Goal: Transaction & Acquisition: Purchase product/service

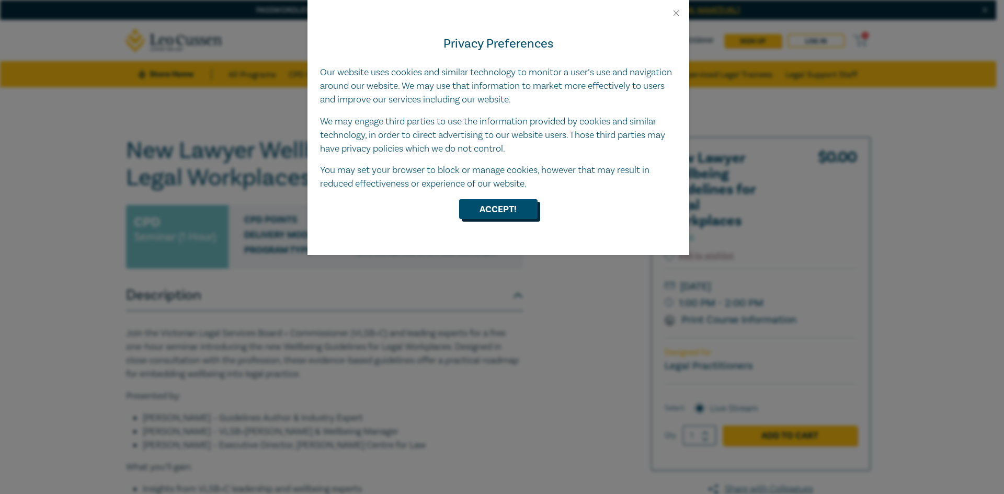
click at [507, 215] on button "Accept!" at bounding box center [498, 209] width 78 height 20
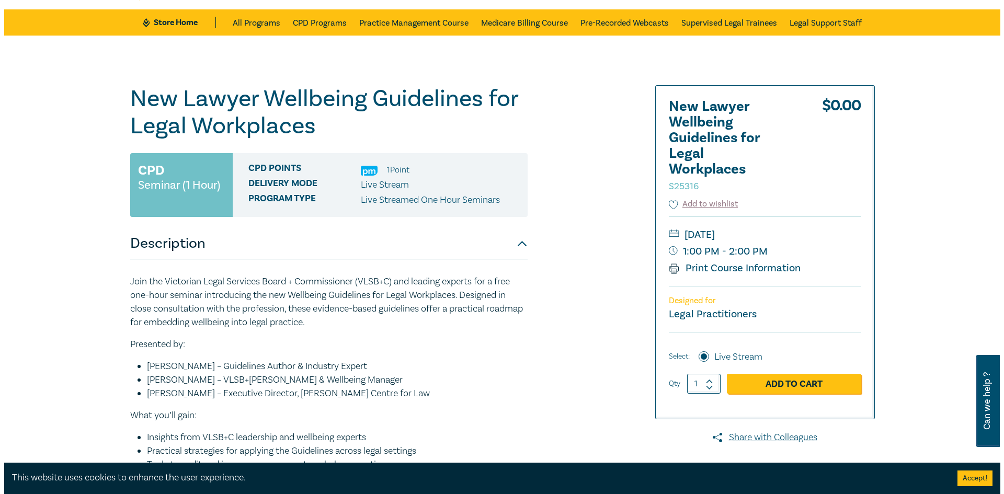
scroll to position [52, 0]
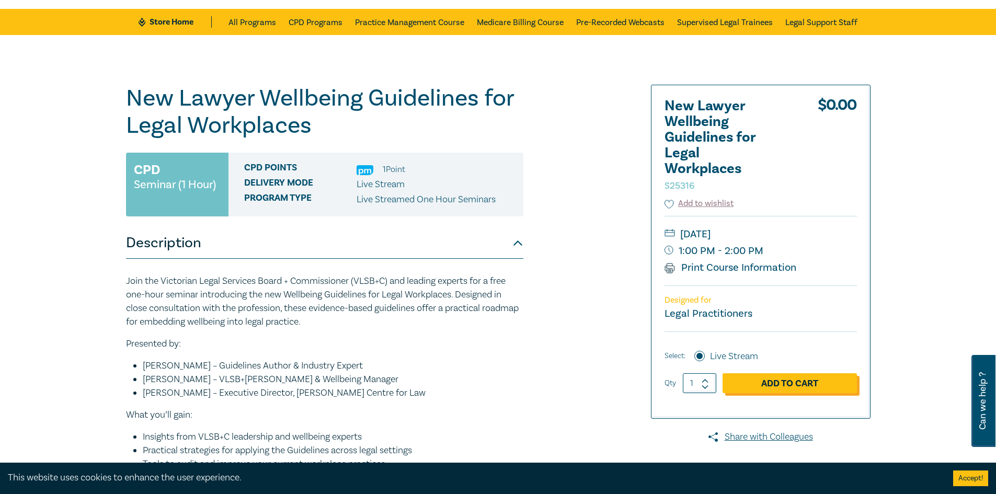
click at [774, 385] on link "Add to Cart" at bounding box center [790, 383] width 134 height 20
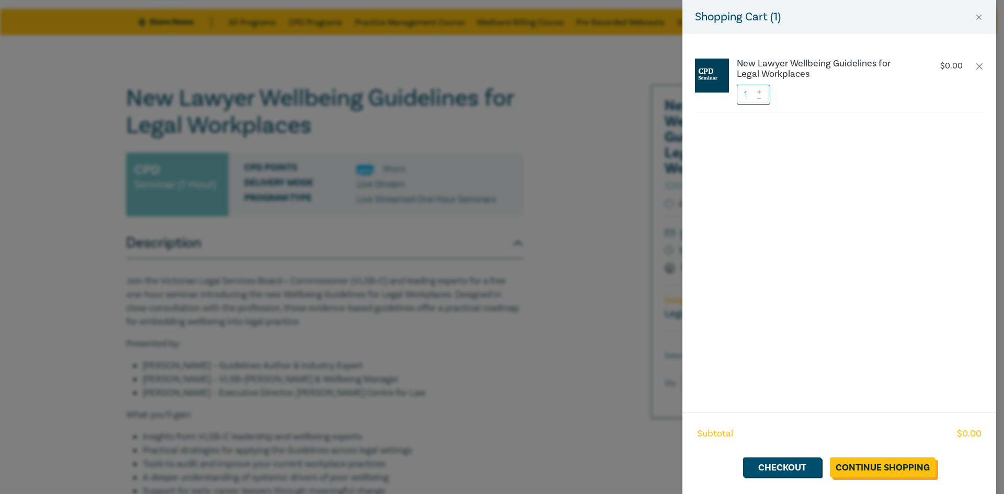
click at [888, 465] on link "Continue Shopping" at bounding box center [883, 468] width 106 height 20
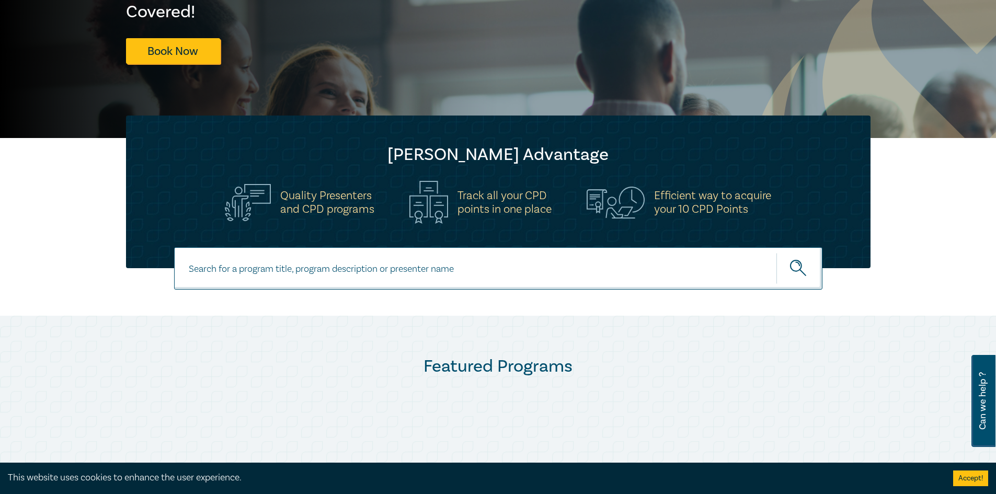
scroll to position [52, 0]
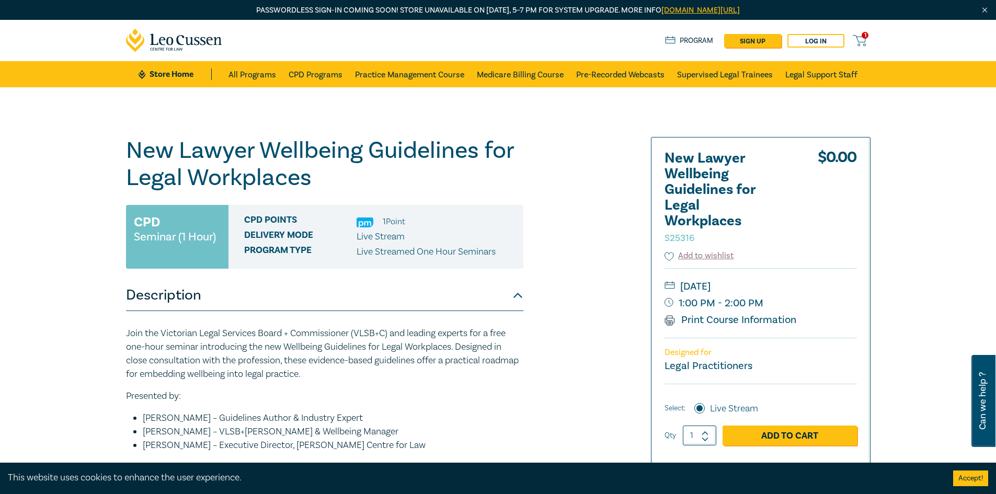
click at [862, 39] on icon at bounding box center [859, 40] width 13 height 13
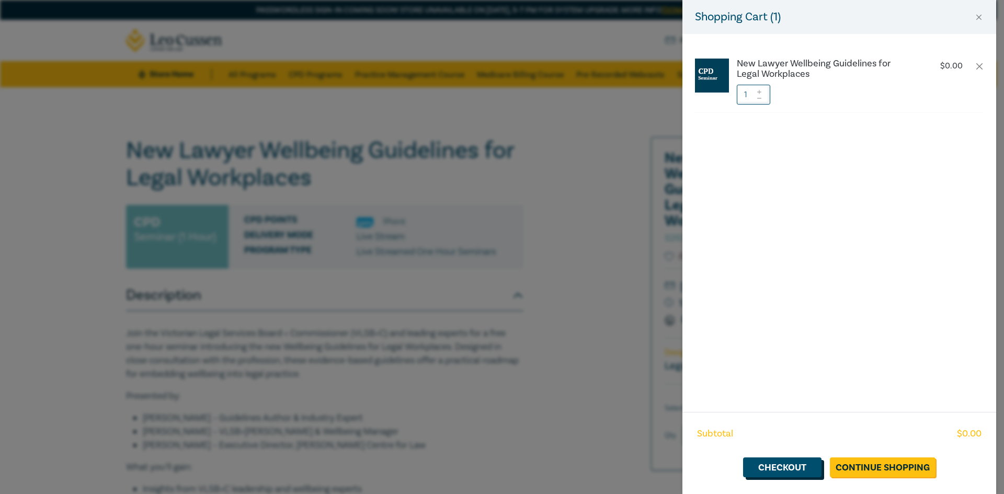
click at [792, 467] on link "Checkout" at bounding box center [782, 468] width 78 height 20
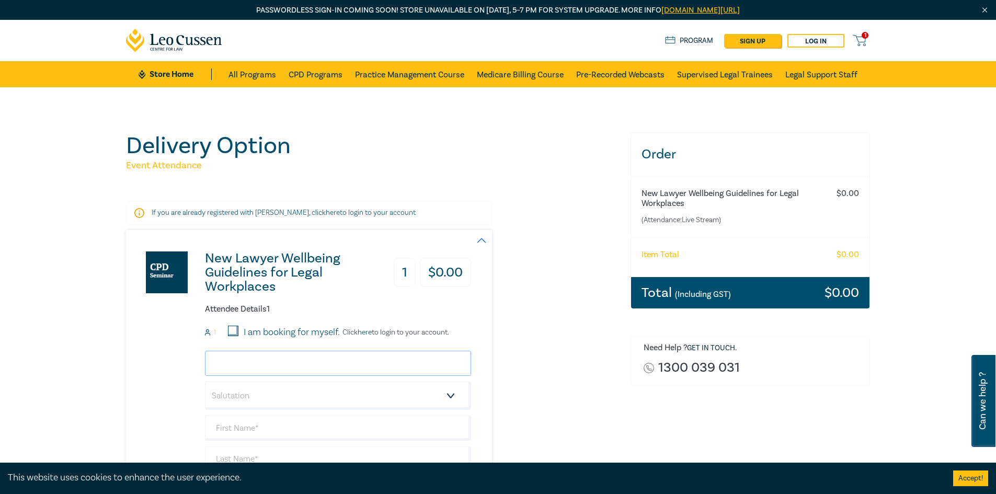
click at [314, 368] on input "email" at bounding box center [338, 363] width 266 height 25
type input "selina.tattis@lawganised.com"
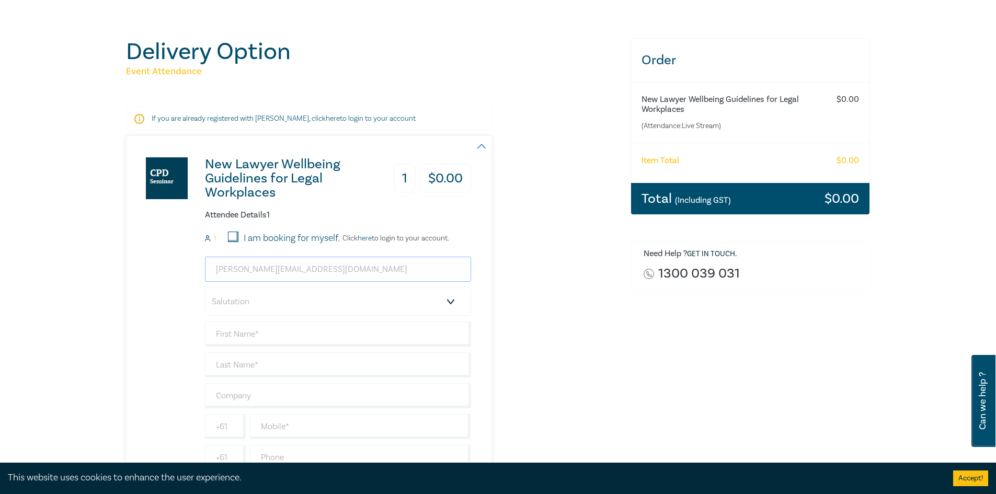
scroll to position [105, 0]
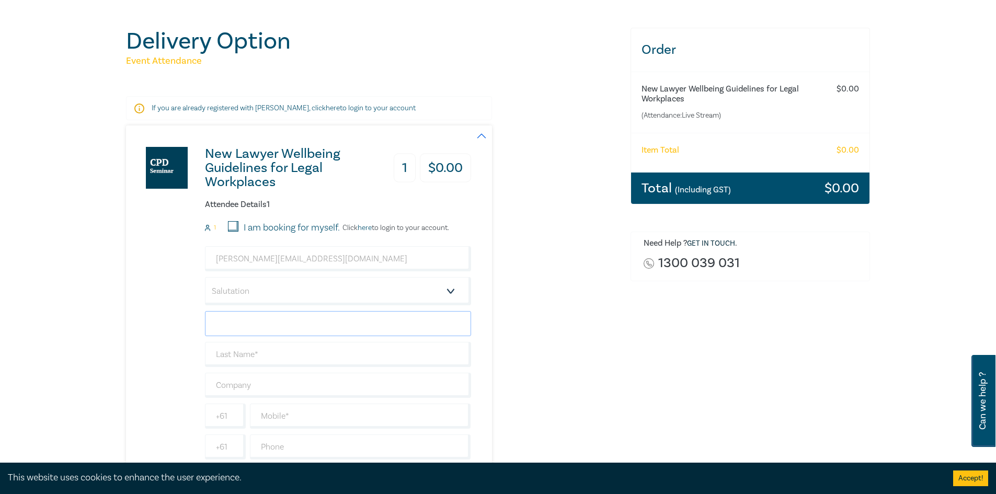
click at [249, 325] on input "text" at bounding box center [338, 323] width 266 height 25
type input "Selina"
type input "Tattis"
type input "Lawganised"
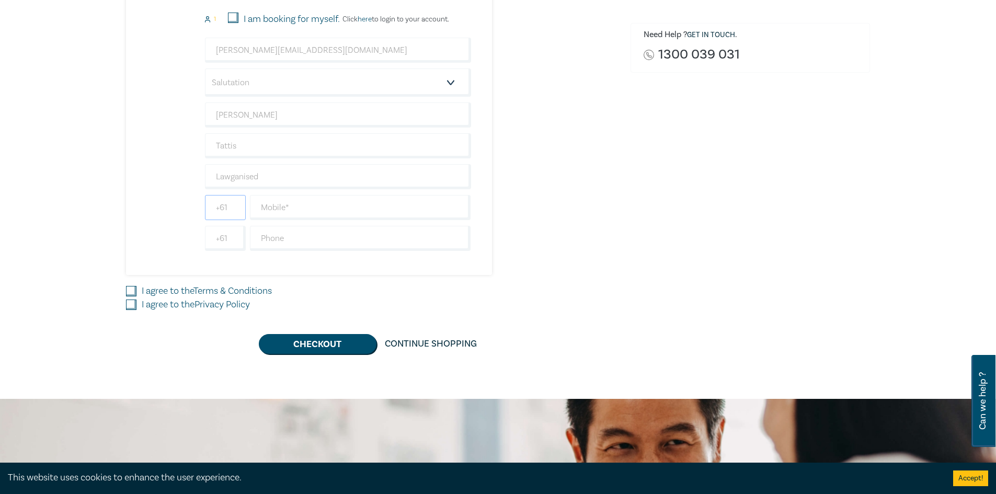
scroll to position [314, 0]
click at [295, 212] on input "text" at bounding box center [360, 207] width 221 height 25
type input "4"
click at [285, 207] on input "text" at bounding box center [360, 207] width 221 height 25
click at [310, 211] on input "07" at bounding box center [360, 207] width 221 height 25
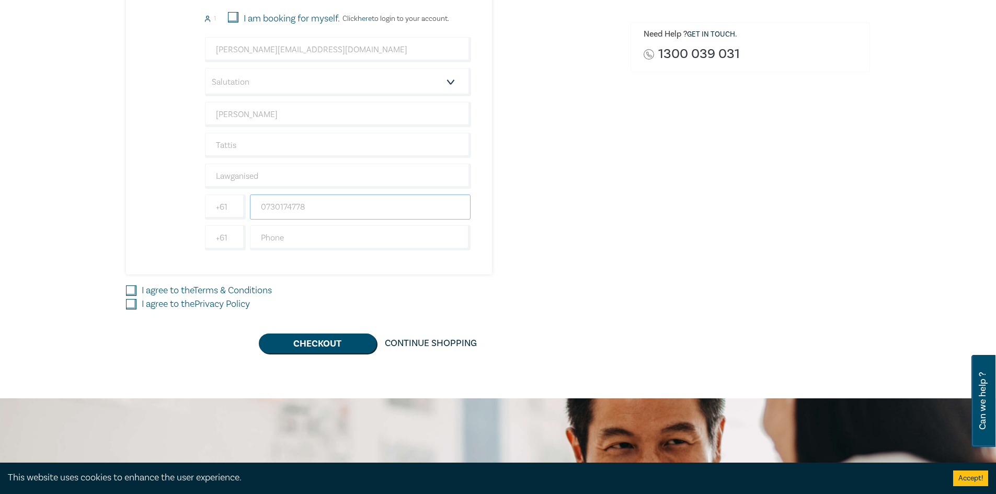
type input "0730174778"
click at [130, 291] on input "I agree to the Terms & Conditions" at bounding box center [131, 291] width 10 height 10
checkbox input "true"
click at [128, 302] on input "I agree to the Privacy Policy" at bounding box center [131, 304] width 10 height 10
checkbox input "true"
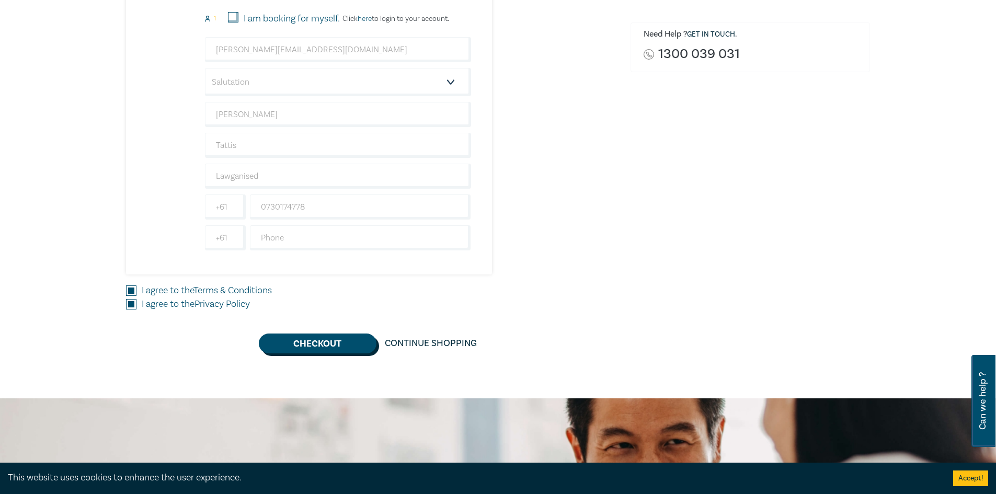
click at [301, 338] on button "Checkout" at bounding box center [318, 344] width 118 height 20
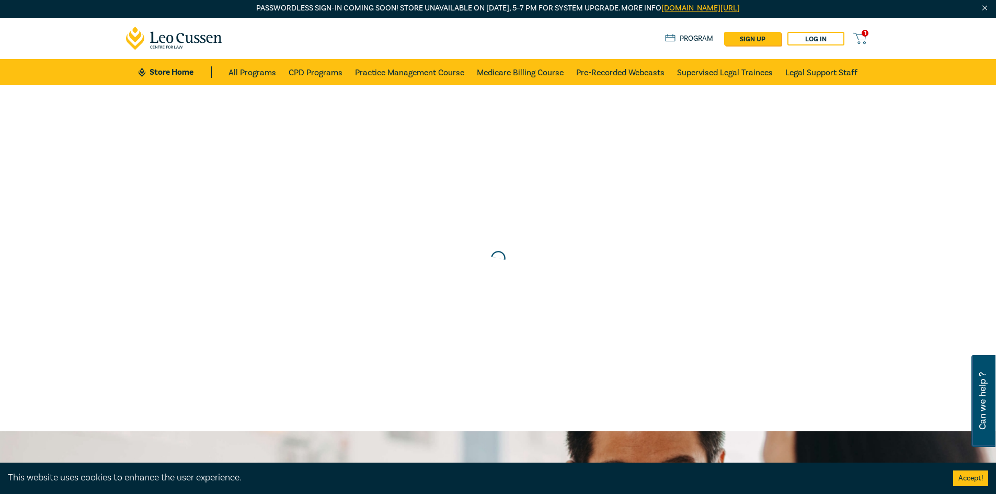
scroll to position [0, 0]
